Goal: Transaction & Acquisition: Purchase product/service

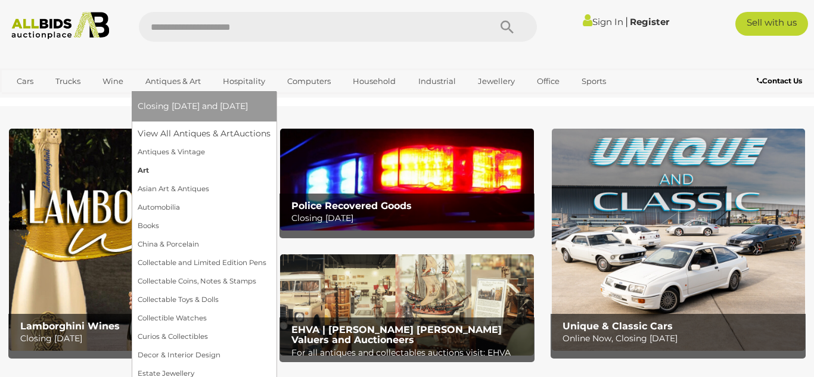
click at [142, 171] on link "Art" at bounding box center [204, 170] width 133 height 18
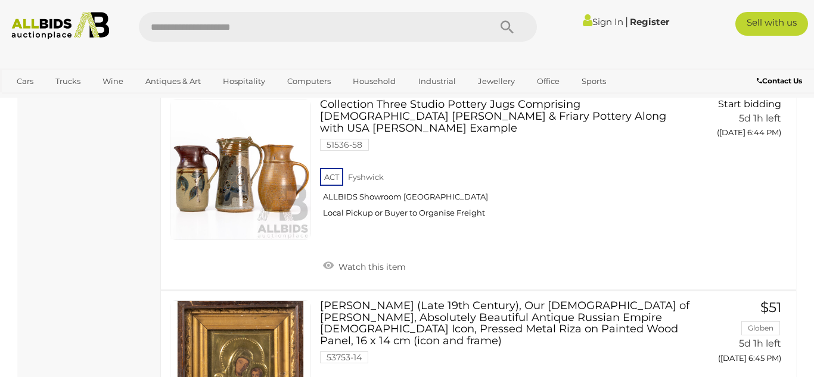
scroll to position [1155, 0]
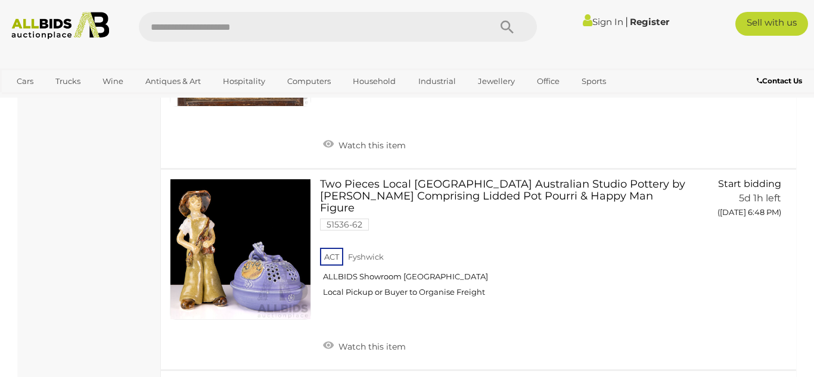
drag, startPoint x: 813, startPoint y: 13, endPoint x: 813, endPoint y: 75, distance: 62.5
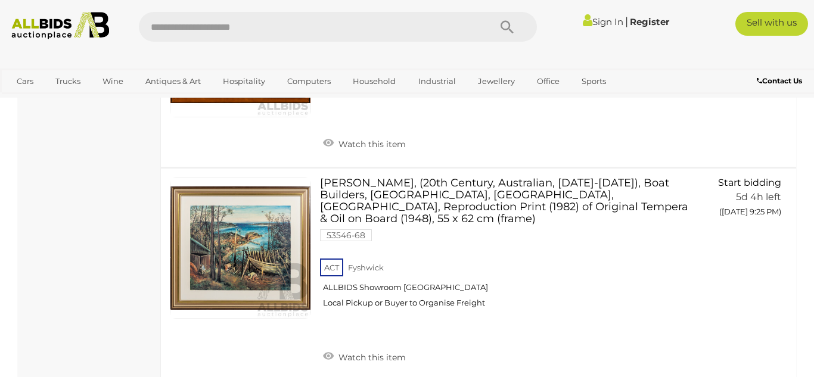
scroll to position [8143, 0]
